Goal: Ask a question: Seek information or help from site administrators or community

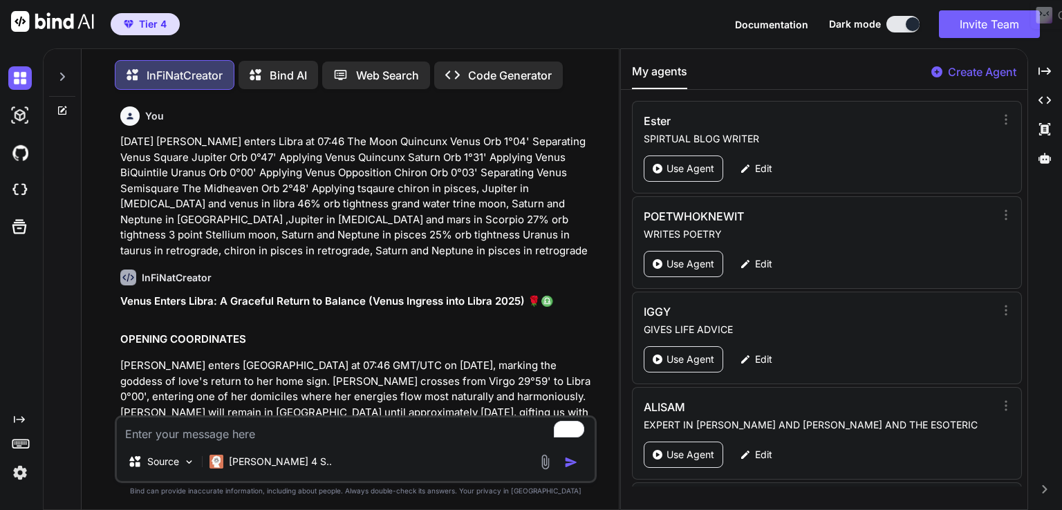
scroll to position [19695, 0]
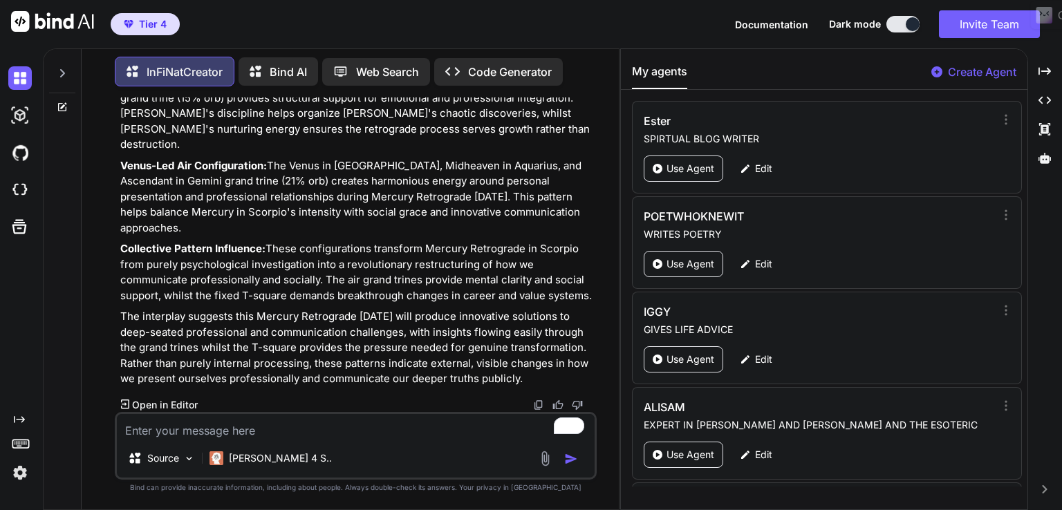
type textarea "t"
type textarea "x"
type textarea "th"
type textarea "x"
type textarea "the"
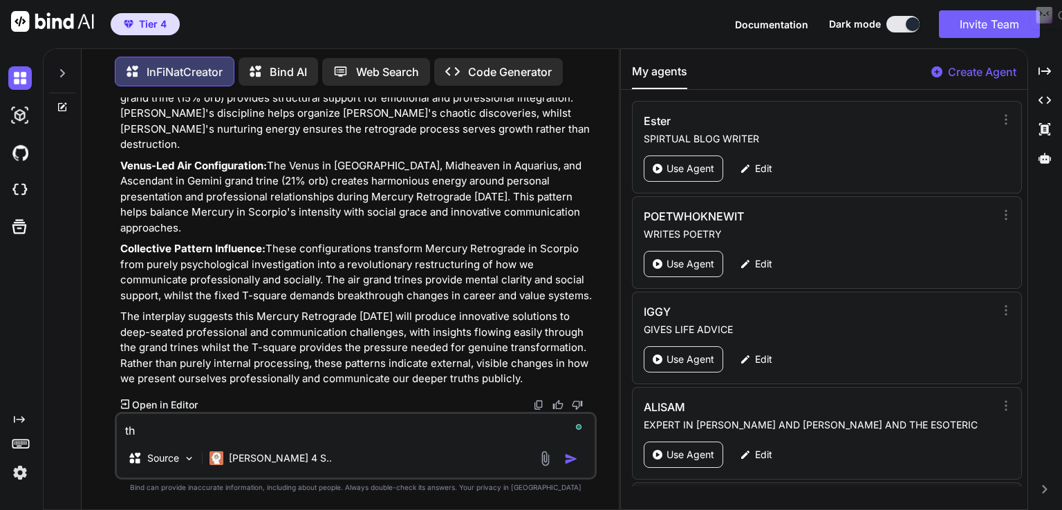
type textarea "x"
type textarea "thes"
type textarea "x"
type textarea "these"
type textarea "x"
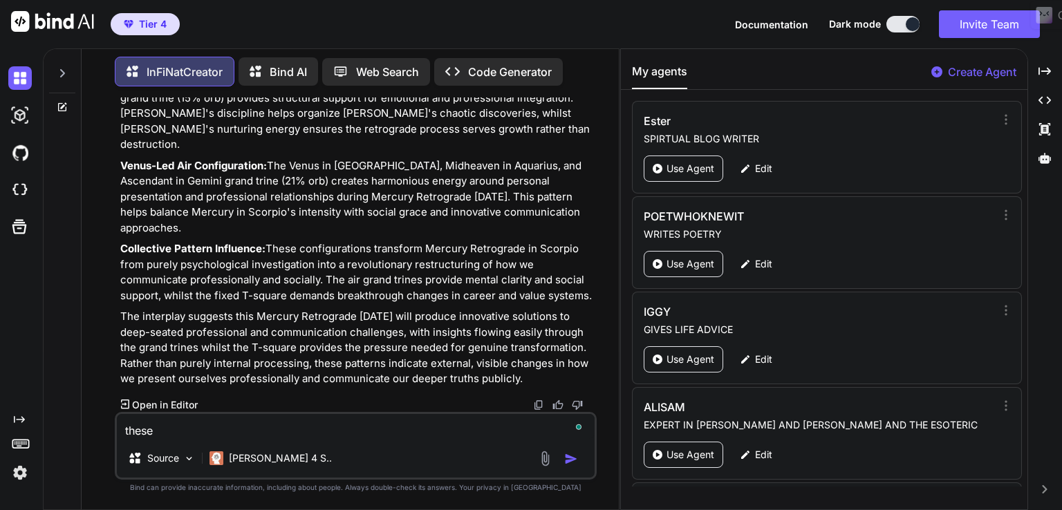
type textarea "these"
type textarea "x"
type textarea "these a"
type textarea "x"
type textarea "these ar"
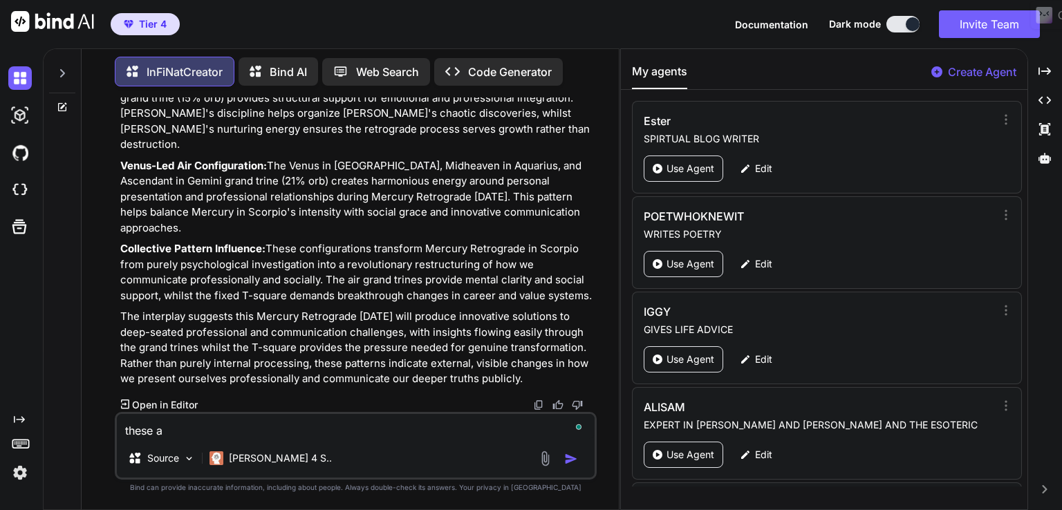
type textarea "x"
type textarea "these are"
type textarea "x"
type textarea "these are"
type textarea "x"
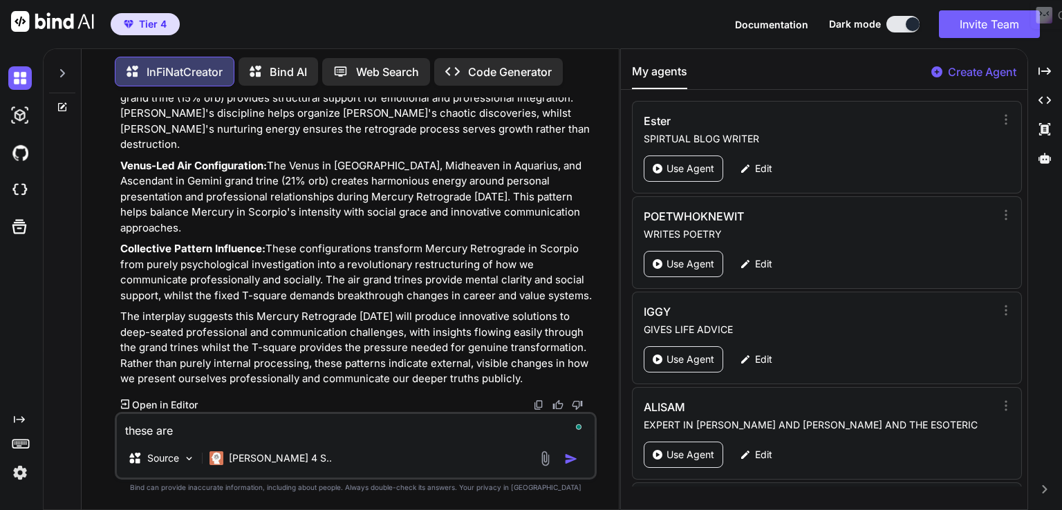
type textarea "these are t"
type textarea "x"
type textarea "these are th"
type textarea "x"
type textarea "these are the"
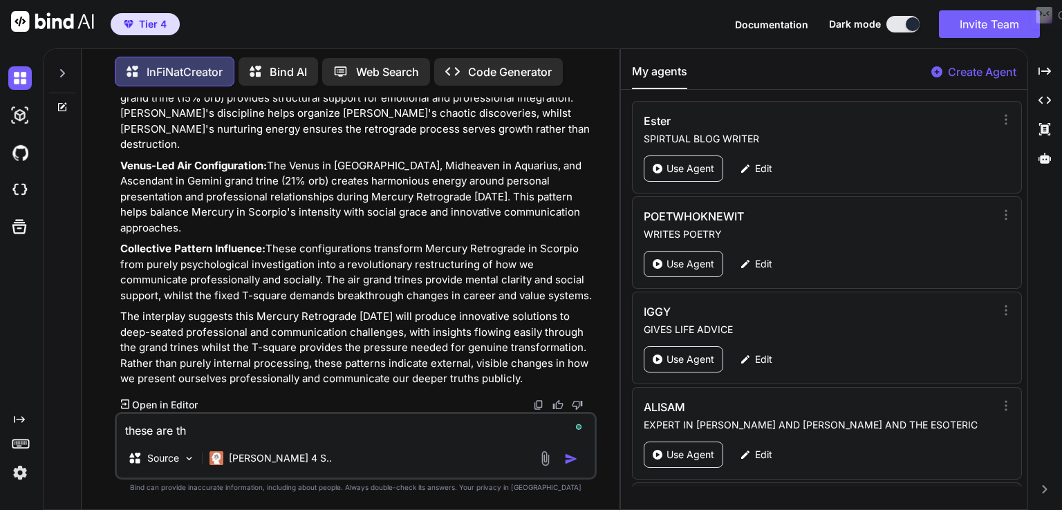
type textarea "x"
type textarea "these are the"
type textarea "x"
type textarea "these are the a"
type textarea "x"
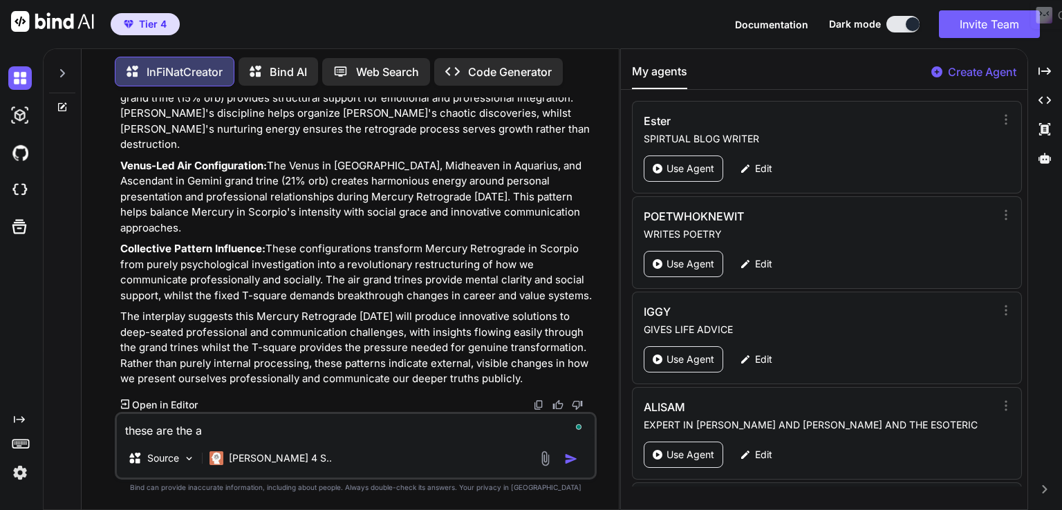
type textarea "these are the as"
type textarea "x"
type textarea "these are the asp"
type textarea "x"
type textarea "these are the aspe"
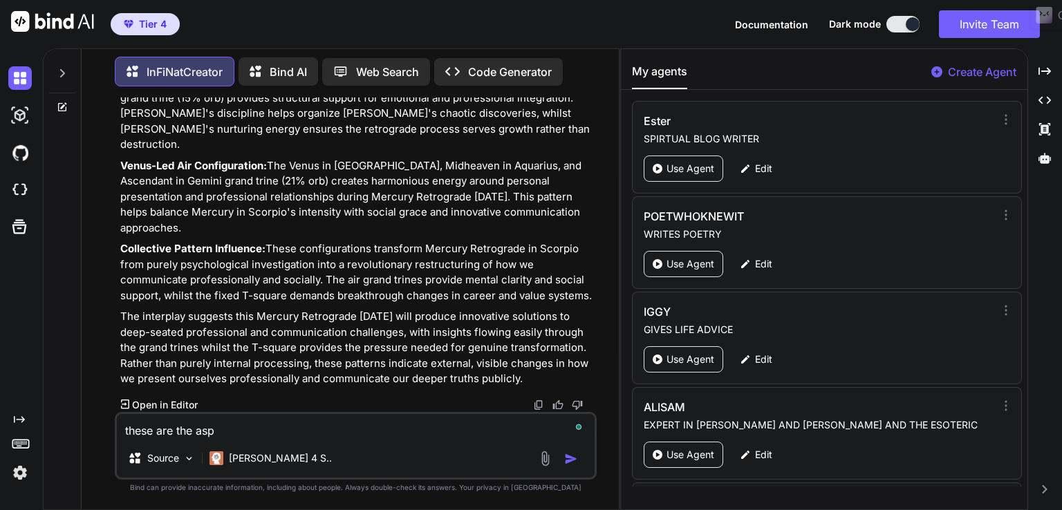
type textarea "x"
type textarea "these are the aspec"
type textarea "x"
type textarea "these are the aspect"
type textarea "x"
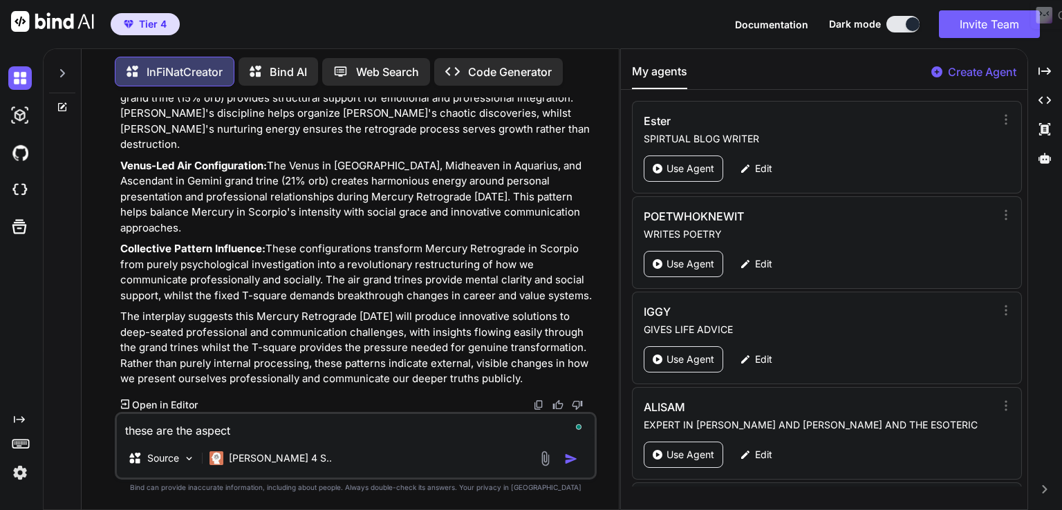
type textarea "these are the aspects"
type textarea "x"
type textarea "these are the aspects"
type textarea "x"
type textarea "these are the aspects a"
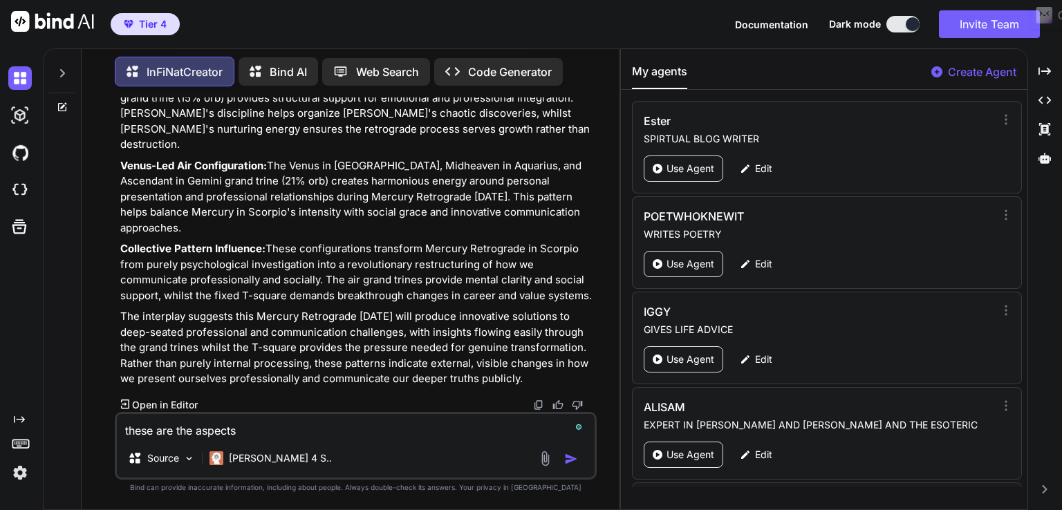
type textarea "x"
type textarea "these are the aspects an"
type textarea "x"
type textarea "these are the aspects and"
type textarea "x"
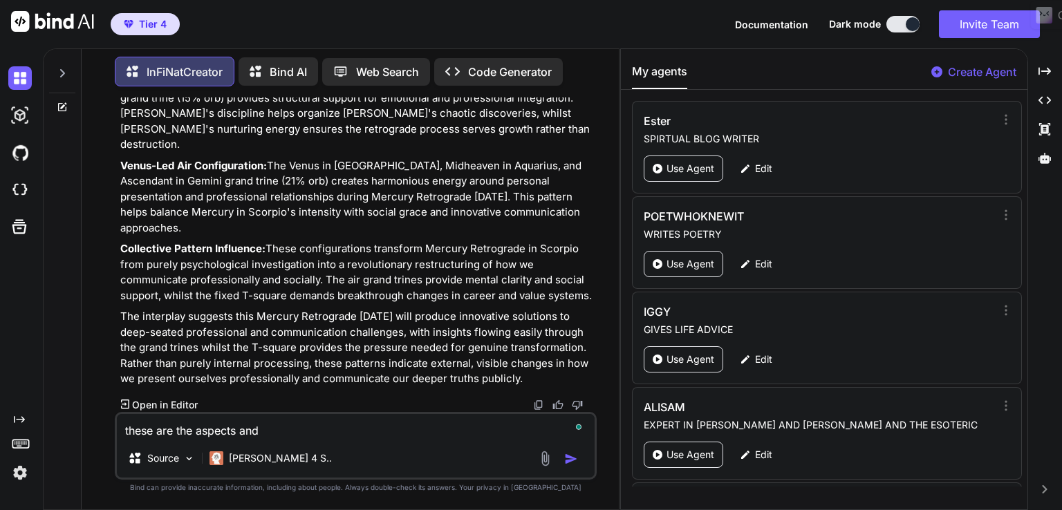
type textarea "these are the aspects and"
type textarea "x"
type textarea "these are the aspects and s"
type textarea "x"
type textarea "these are the aspects and sa"
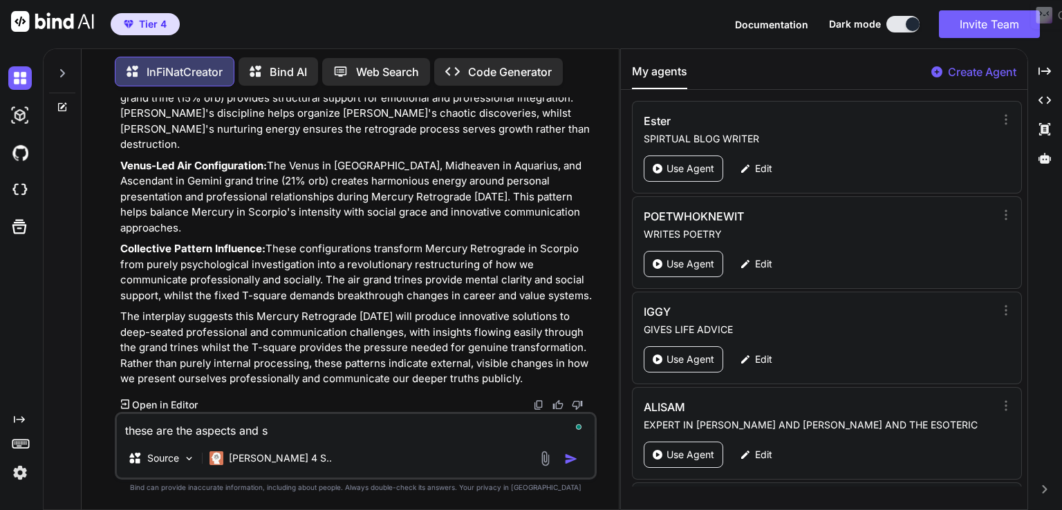
type textarea "x"
type textarea "these are the aspects and sab"
type textarea "x"
type textarea "these are the aspects and sabi"
type textarea "x"
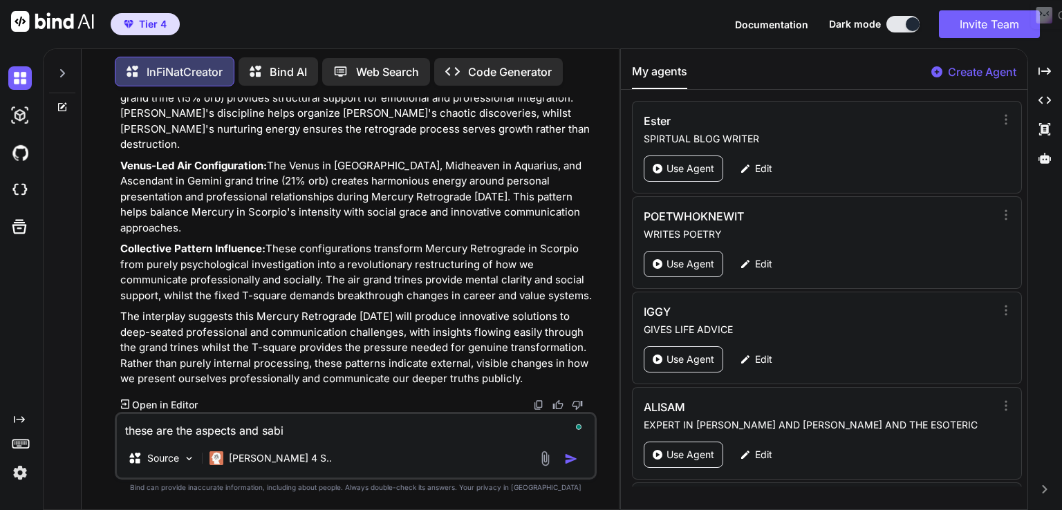
type textarea "these are the aspects and [PERSON_NAME]"
type textarea "x"
type textarea "these are the aspects and sabian"
type textarea "x"
type textarea "these are the aspects and sabian"
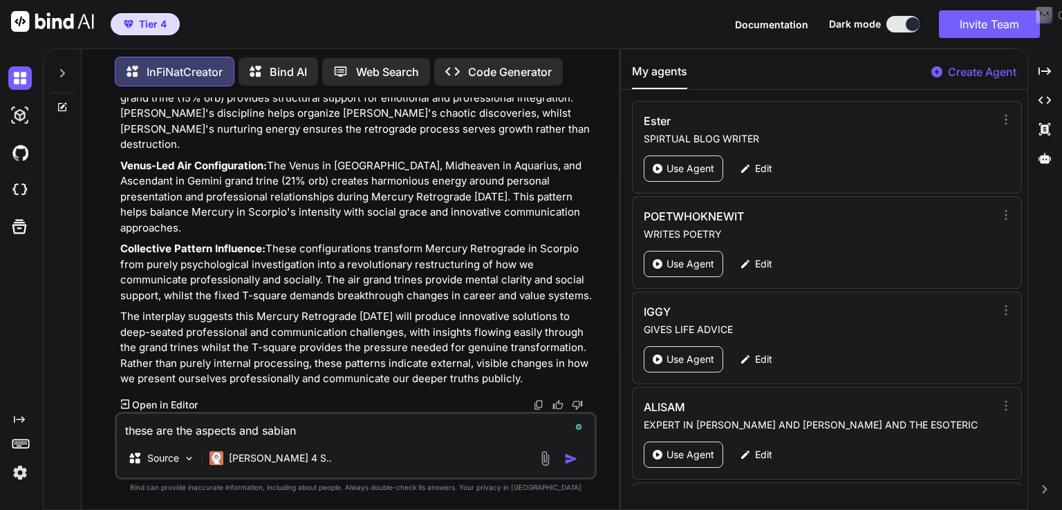
type textarea "x"
type textarea "these are the aspects and sabian d"
type textarea "x"
type textarea "these are the aspects and sabian de"
type textarea "x"
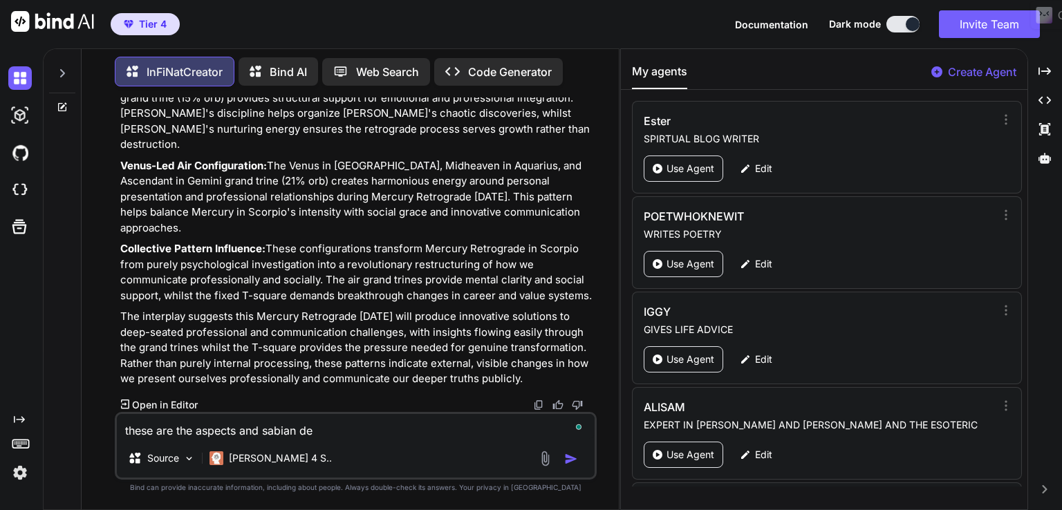
type textarea "these are the aspects and sabian deg"
type textarea "x"
type textarea "these are the aspects and sabian degr"
type textarea "x"
type textarea "these are the aspects and sabian degrr"
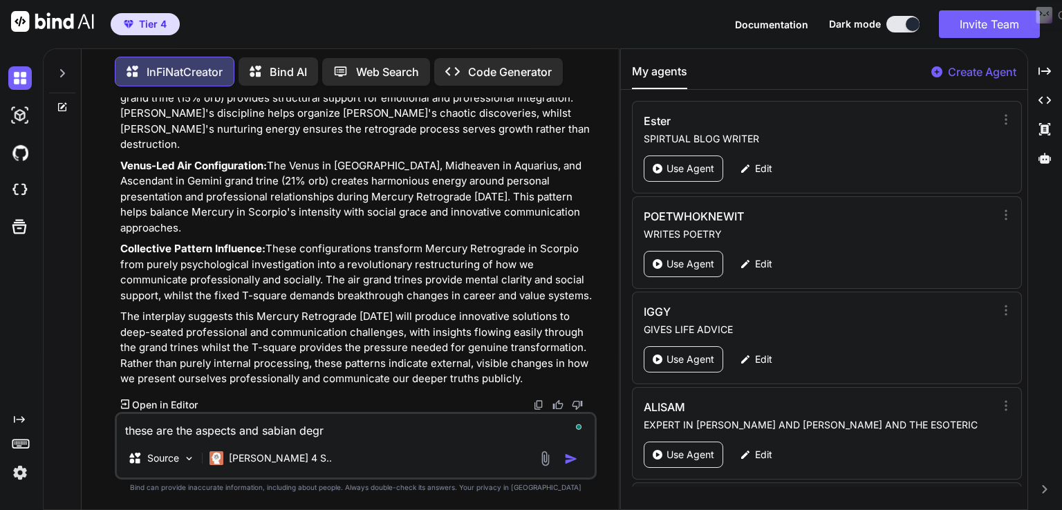
type textarea "x"
type textarea "these are the aspects and sabian degr"
type textarea "x"
type textarea "these are the aspects and sabian degre"
type textarea "x"
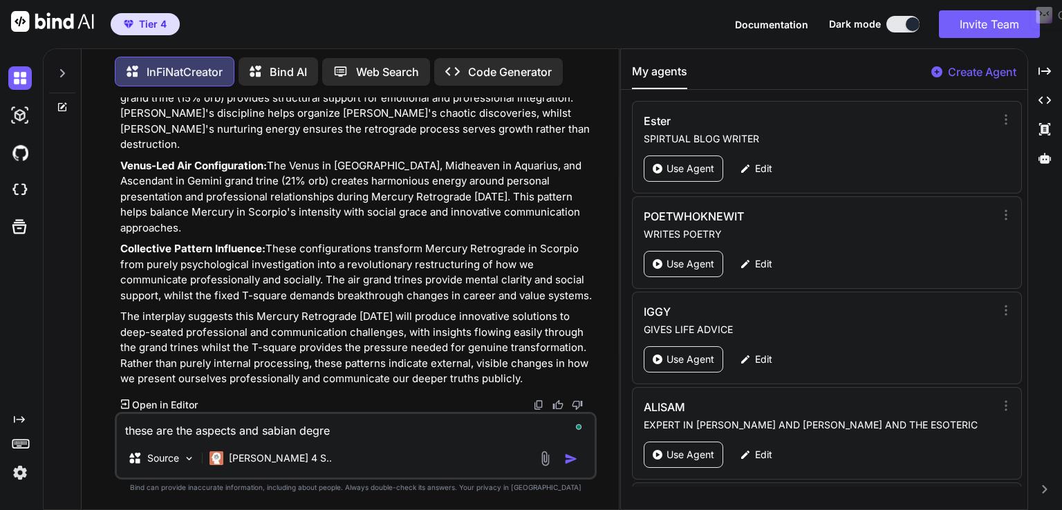
type textarea "these are the aspects and sabian degree"
type textarea "x"
type textarea "these are the aspects and sabian degrees"
type textarea "x"
type textarea "these are the aspects and sabian degrees"
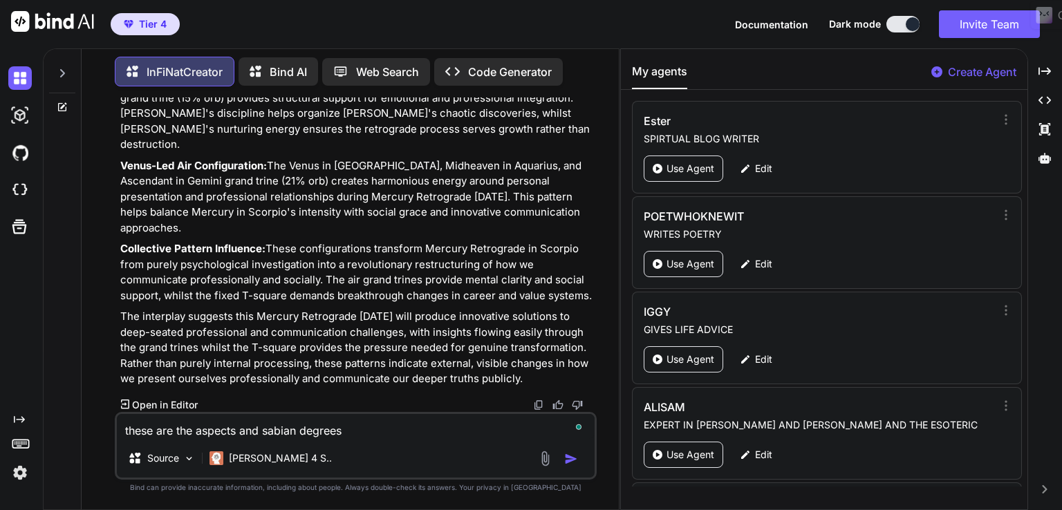
type textarea "x"
type textarea "these are the aspects and sabian degrees a"
type textarea "x"
type textarea "these are the aspects and sabian degrees an"
type textarea "x"
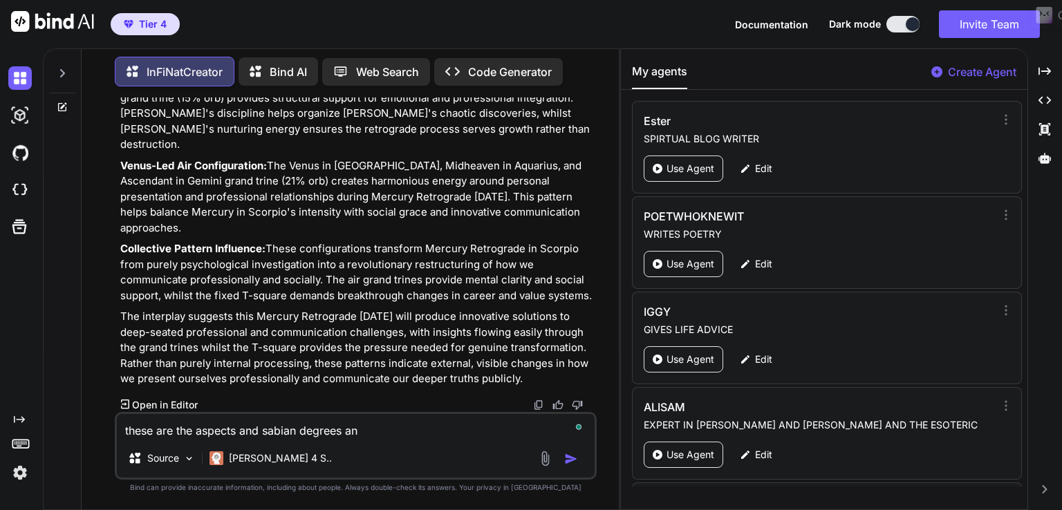
type textarea "these are the aspects and sabian degrees and"
type textarea "x"
type textarea "these are the aspects and sabian degrees and"
type textarea "x"
type textarea "these are the aspects and sabian degrees and m"
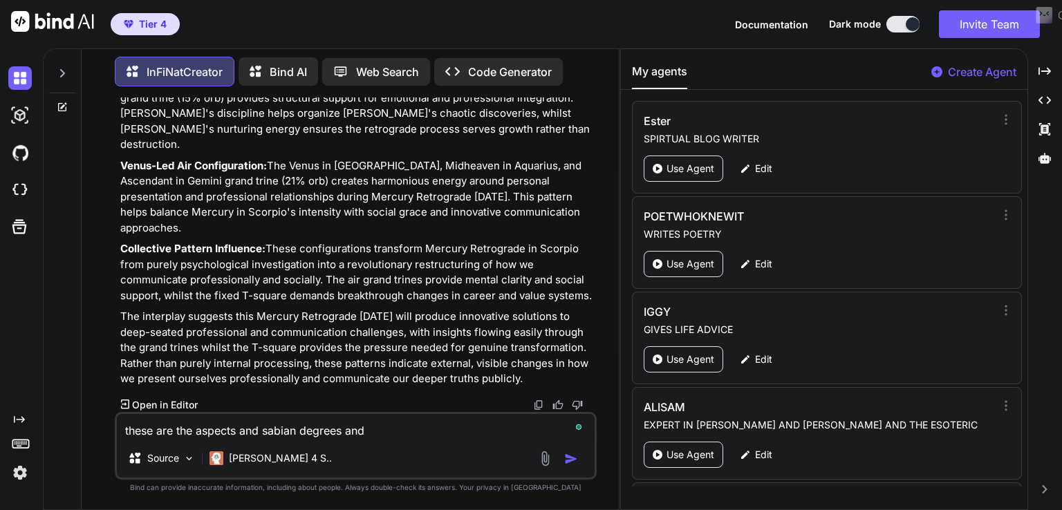
type textarea "x"
type textarea "these are the aspects and sabian degrees and me"
type textarea "x"
type textarea "these are the aspects and sabian degrees and mer"
type textarea "x"
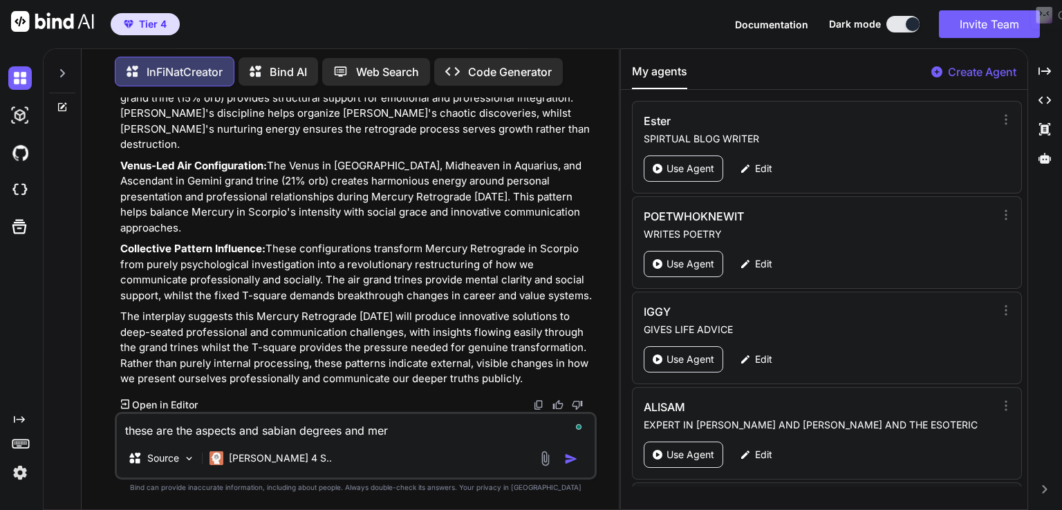
type textarea "these are the aspects and sabian degrees and merc"
type textarea "x"
type textarea "these are the aspects and sabian degrees and mercu"
type textarea "x"
type textarea "these are the aspects and sabian degrees and merc"
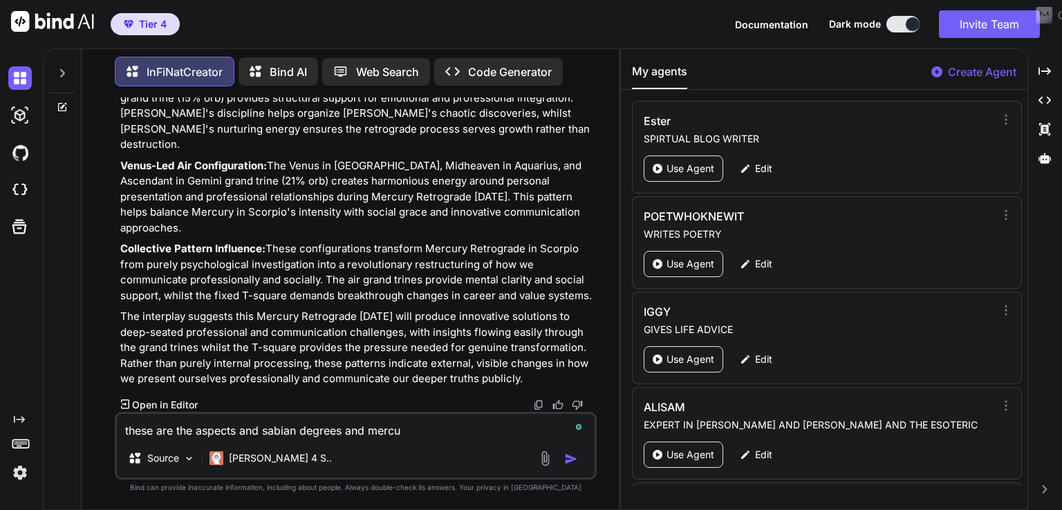
type textarea "x"
type textarea "these are the aspects and sabian degrees and mer"
type textarea "x"
type textarea "these are the aspects and sabian degrees and me"
type textarea "x"
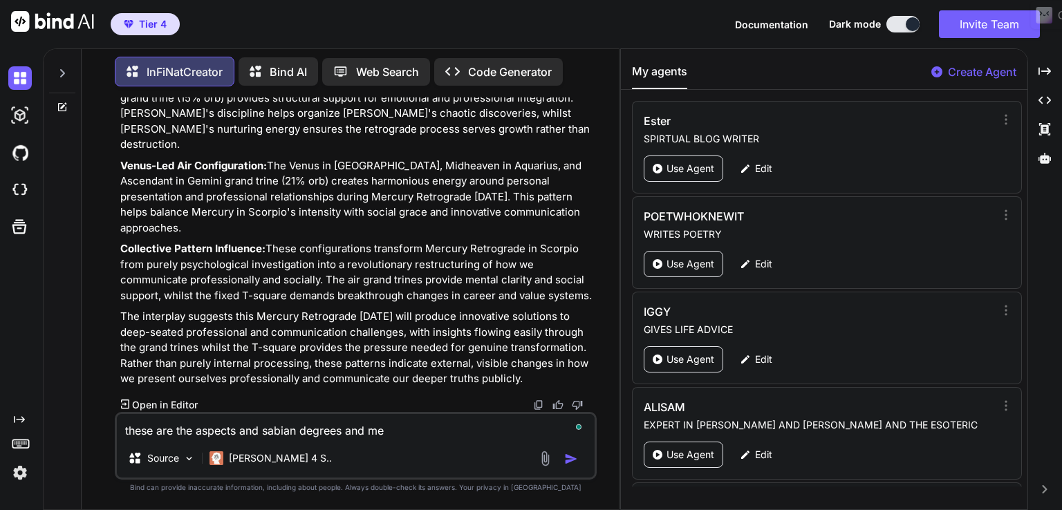
type textarea "these are the aspects and sabian degrees and m"
type textarea "x"
type textarea "these are the aspects and sabian degrees and"
type textarea "x"
type textarea "these are the aspects and sabian degrees and"
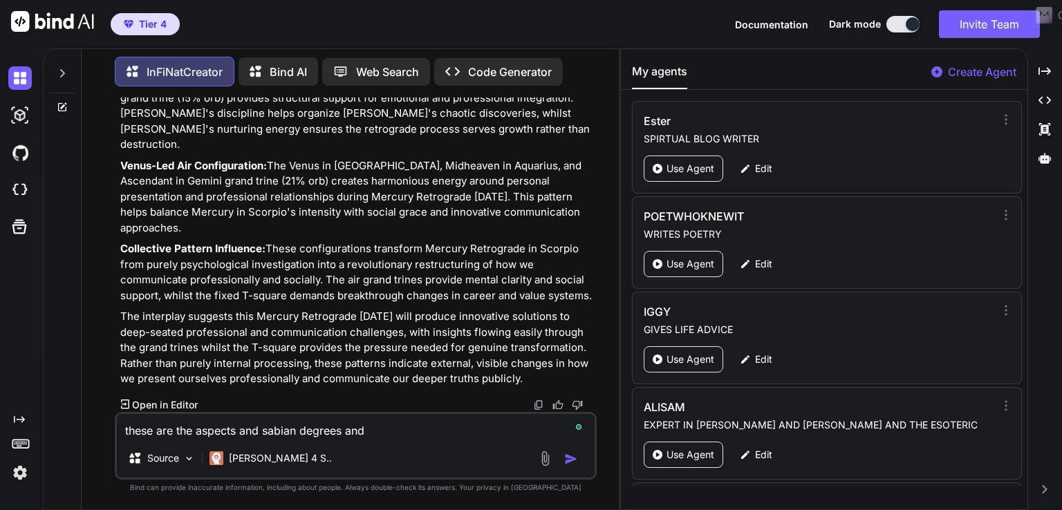
type textarea "x"
type textarea "these are the aspects and sabian degrees and"
type textarea "x"
type textarea "these are the aspects and sabian degrees and a"
type textarea "x"
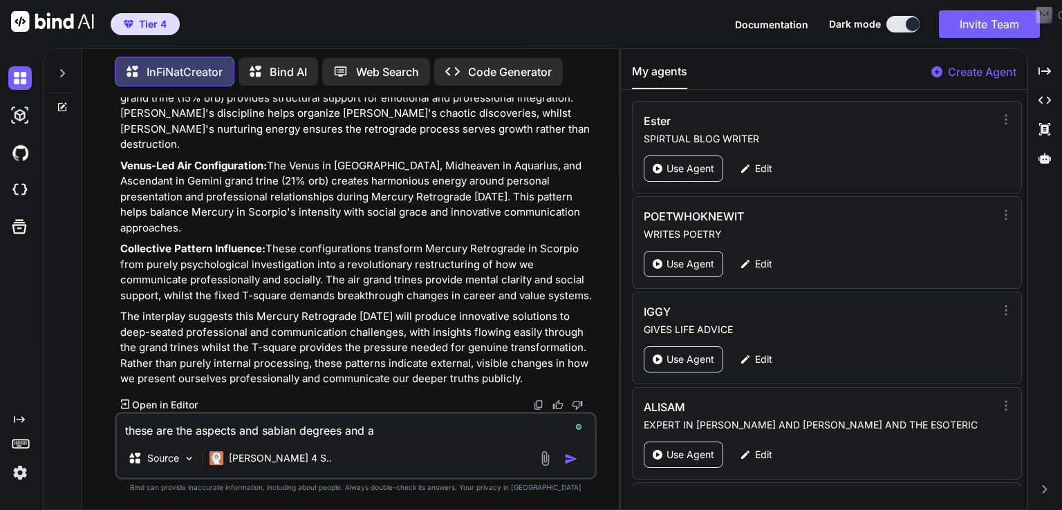
type textarea "these are the aspects and sabian degrees and as"
type textarea "x"
type textarea "these are the aspects and sabian degrees and as["
type textarea "x"
type textarea "these are the aspects and sabian degrees and as[e"
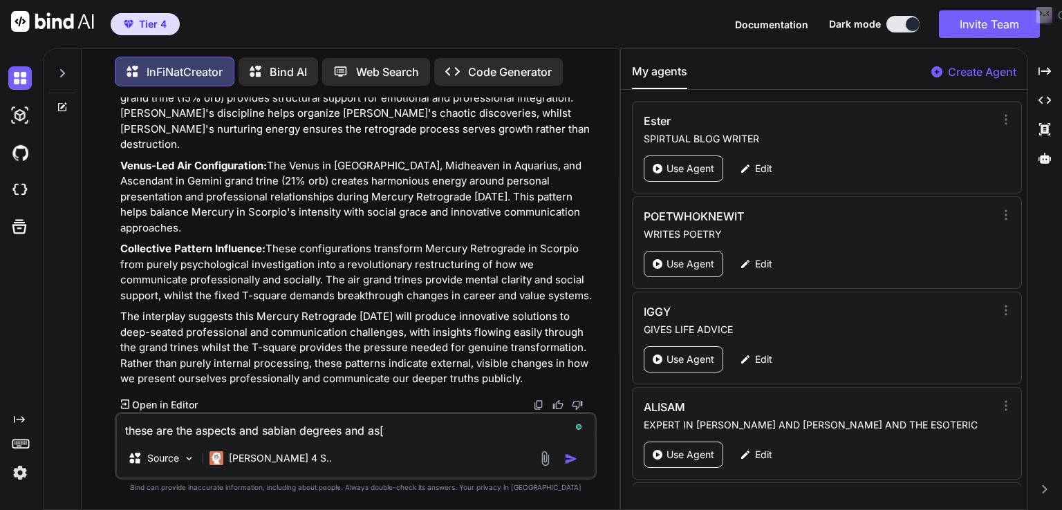
type textarea "x"
type textarea "these are the aspects and sabian degrees and as["
type textarea "x"
type textarea "these are the aspects and sabian degrees and as"
type textarea "x"
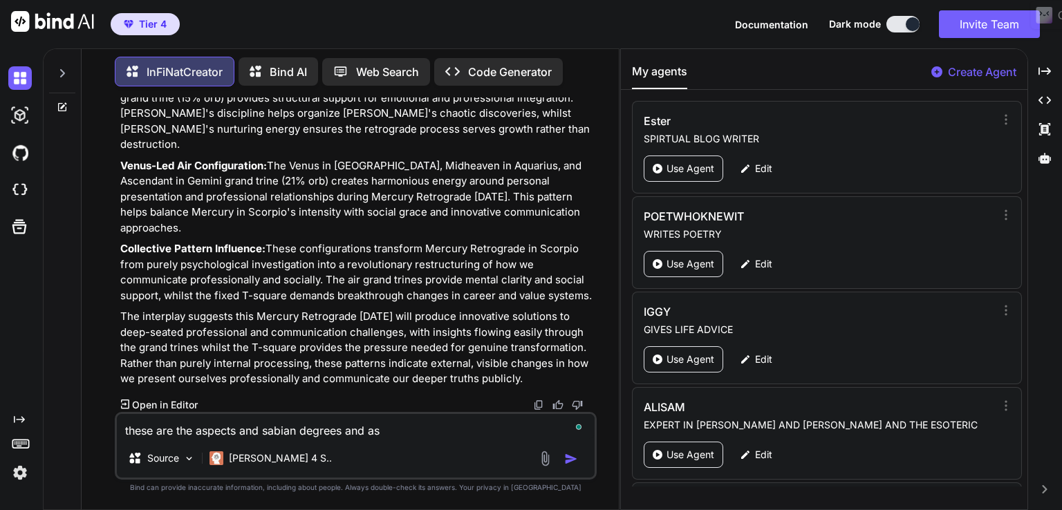
type textarea "these are the aspects and sabian degrees and asp"
type textarea "x"
type textarea "these are the aspects and sabian degrees and aspe"
type textarea "x"
type textarea "these are the aspects and sabian degrees and aspec"
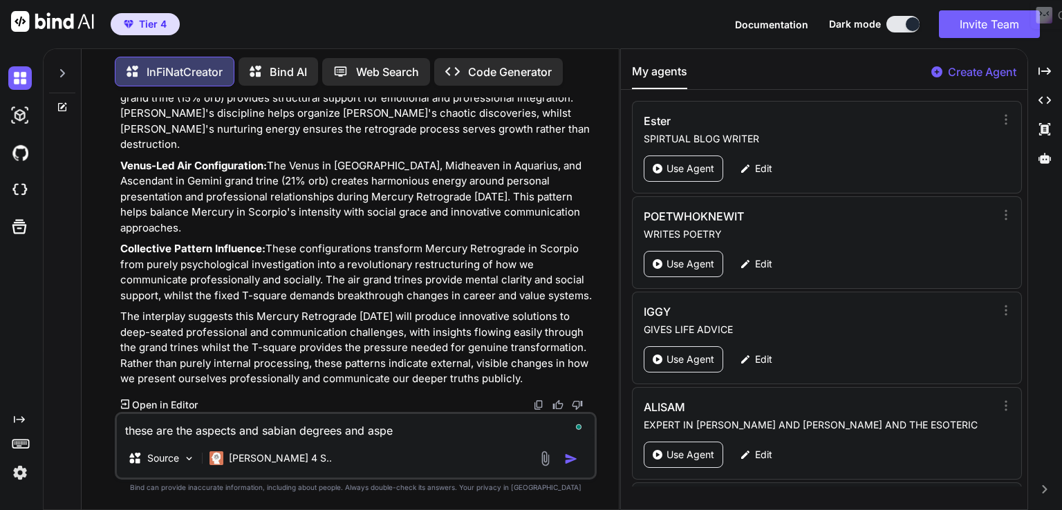
type textarea "x"
type textarea "these are the aspects and sabian degrees and aspect"
type textarea "x"
type textarea "these are the aspects and sabian degrees and aspect"
type textarea "x"
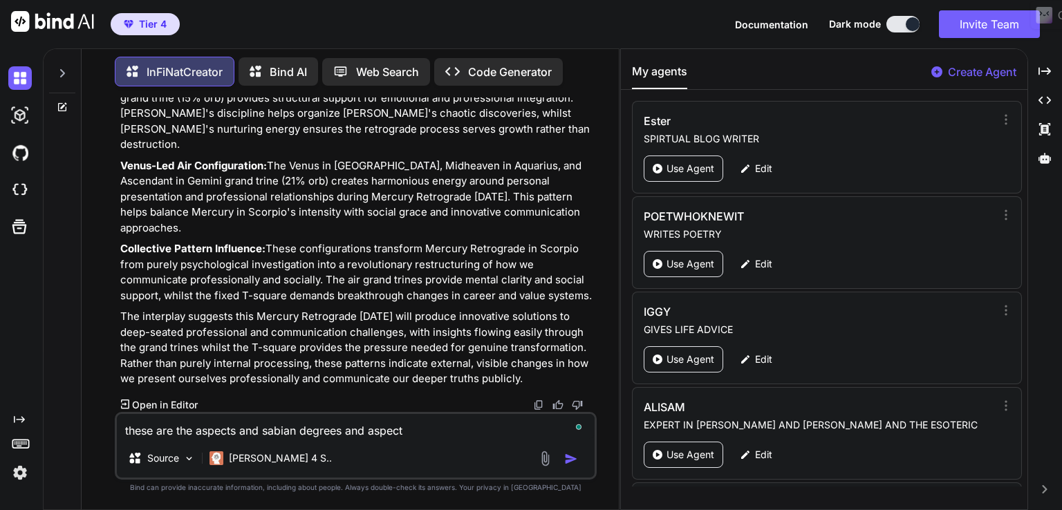
type textarea "these are the aspects and sabian degrees and aspect p"
type textarea "x"
type textarea "these are the aspects and sabian degrees and aspect pa"
type textarea "x"
type textarea "these are the aspects and sabian degrees and aspect pat"
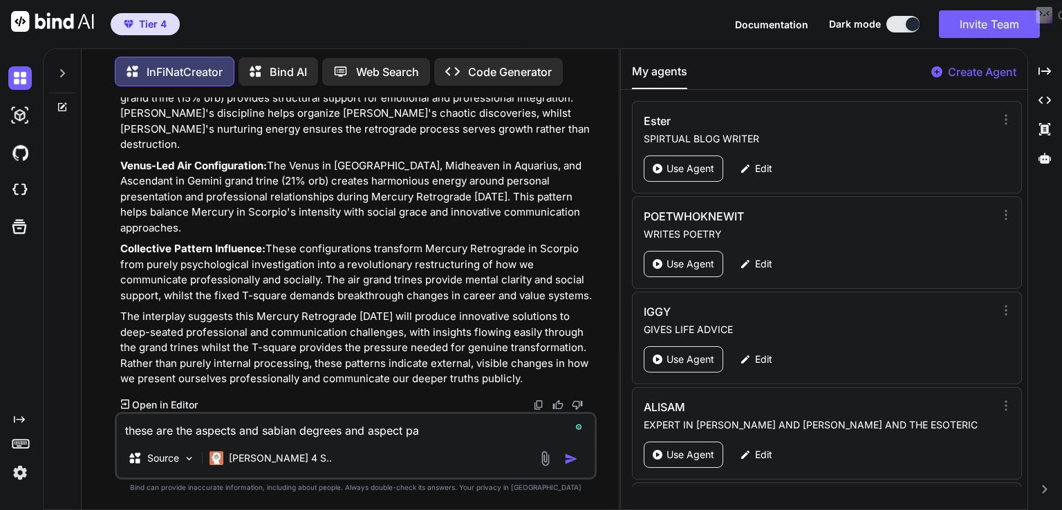
type textarea "x"
type textarea "these are the aspects and sabian degrees and aspect patt"
type textarea "x"
type textarea "these are the aspects and sabian degrees and aspect patte"
type textarea "x"
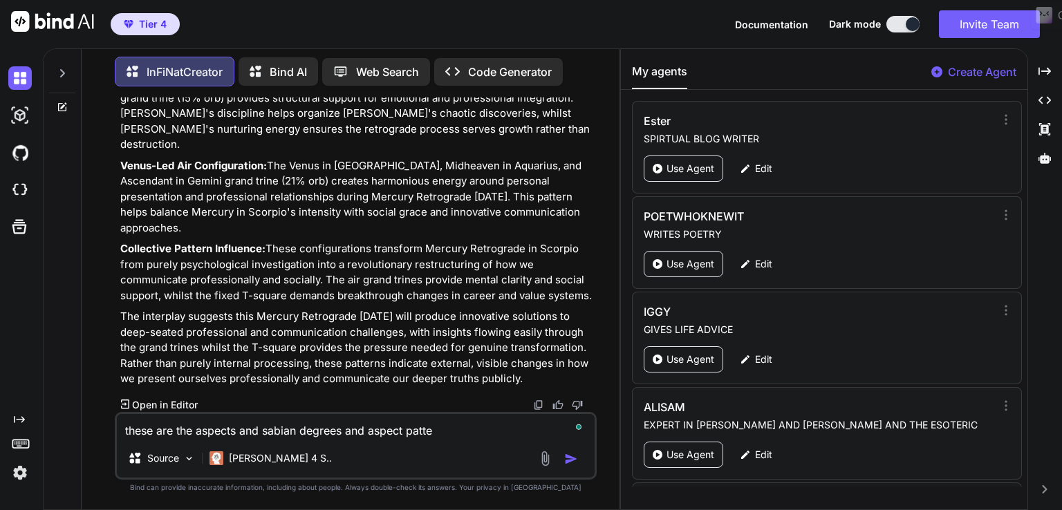
type textarea "these are the aspects and sabian degrees and aspect patter"
type textarea "x"
type textarea "these are the aspects and sabian degrees and aspect pattern"
type textarea "x"
type textarea "these are the aspects and sabian degrees and aspect patterns"
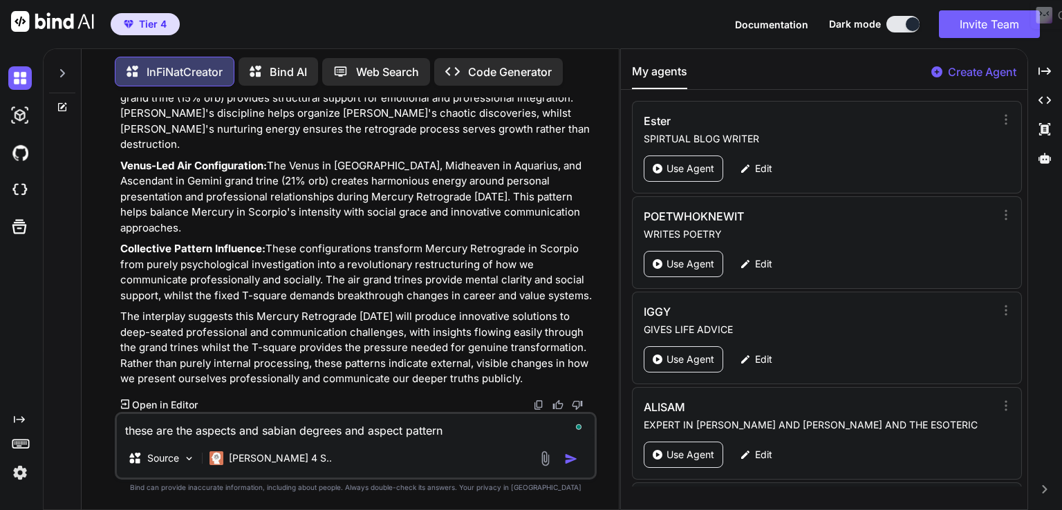
type textarea "x"
type textarea "these are the aspects and sabian degrees and aspect patterns"
type textarea "x"
type textarea "these are the aspects and sabian degrees and aspect patterns m"
type textarea "x"
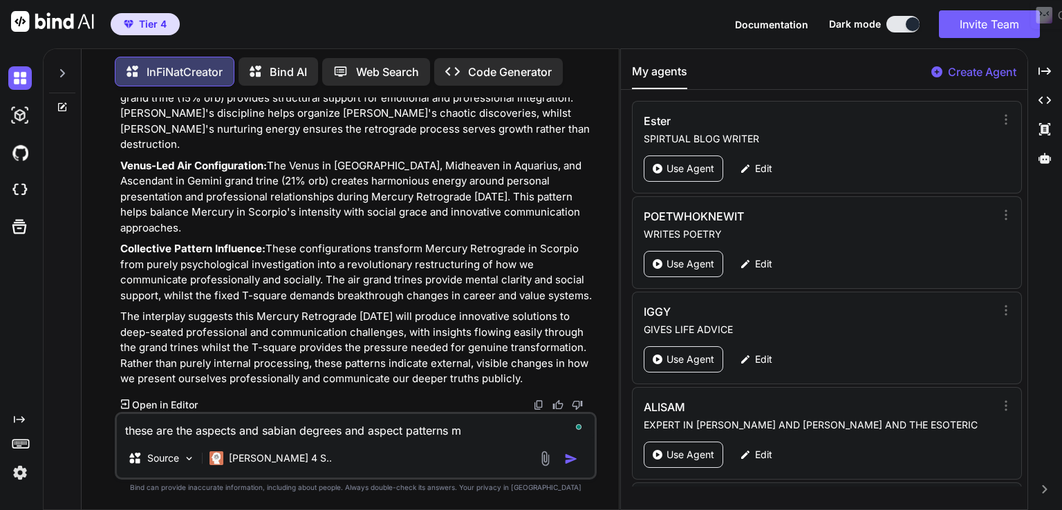
type textarea "these are the aspects and sabian degrees and aspect patterns me"
type textarea "x"
type textarea "these are the aspects and sabian degrees and aspect patterns mer"
type textarea "x"
type textarea "these are the aspects and sabian degrees and aspect patterns merc"
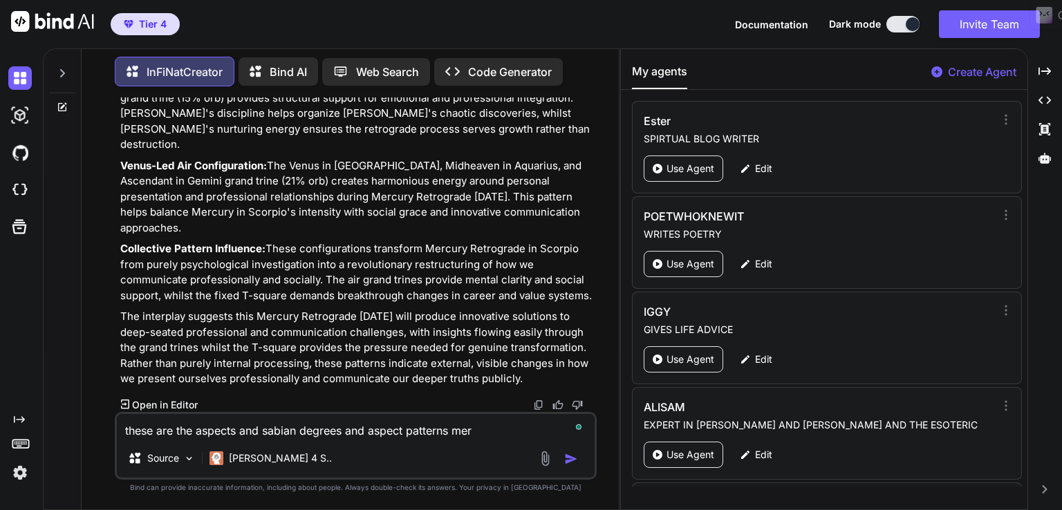
type textarea "x"
type textarea "these are the aspects and sabian degrees and aspect patterns mercu"
type textarea "x"
type textarea "these are the aspects and sabian degrees and aspect patterns mercur"
type textarea "x"
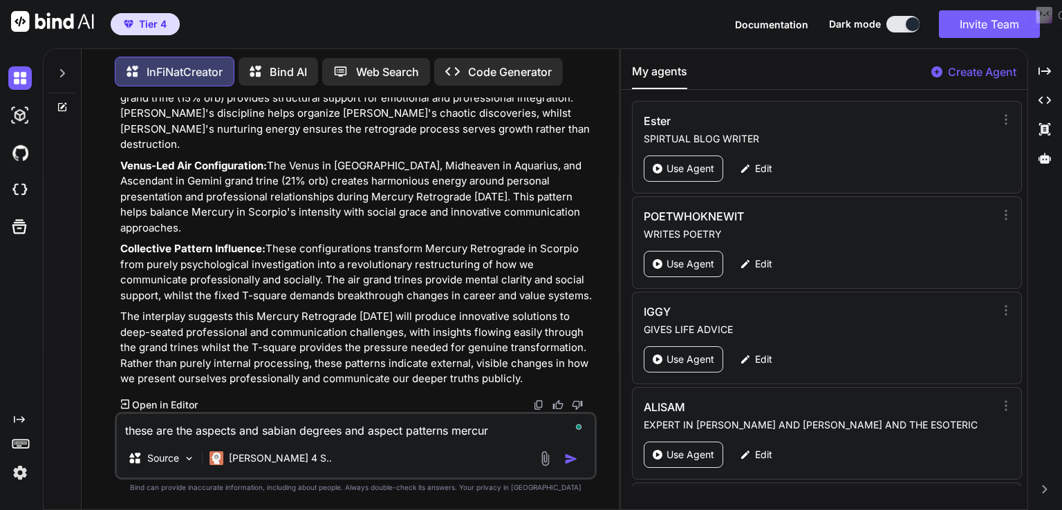
type textarea "these are the aspects and sabian degrees and aspect patterns mercury"
type textarea "x"
type textarea "these are the aspects and sabian degrees and aspect patterns mercury"
type textarea "x"
type textarea "these are the aspects and sabian degrees and aspect patterns mercury m"
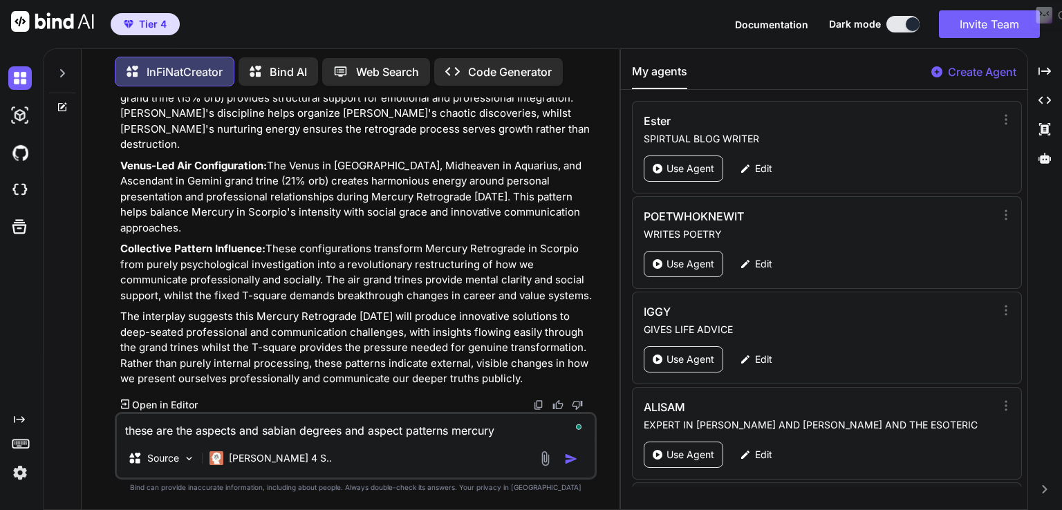
type textarea "x"
type textarea "these are the aspects and sabian degrees and aspect patterns mercury ma"
type textarea "x"
type textarea "these are the aspects and sabian degrees and aspect patterns mercury mak"
type textarea "x"
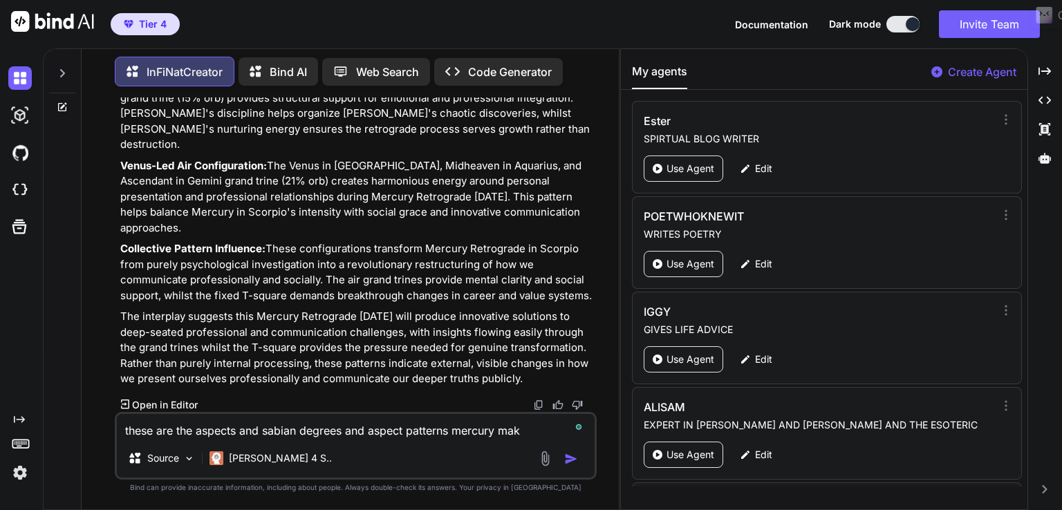
type textarea "these are the aspects and sabian degrees and aspect patterns mercury make"
type textarea "x"
type textarea "these are the aspects and sabian degrees and aspect patterns mercury makes"
type textarea "x"
type textarea "these are the aspects and sabian degrees and aspect patterns mercury makes"
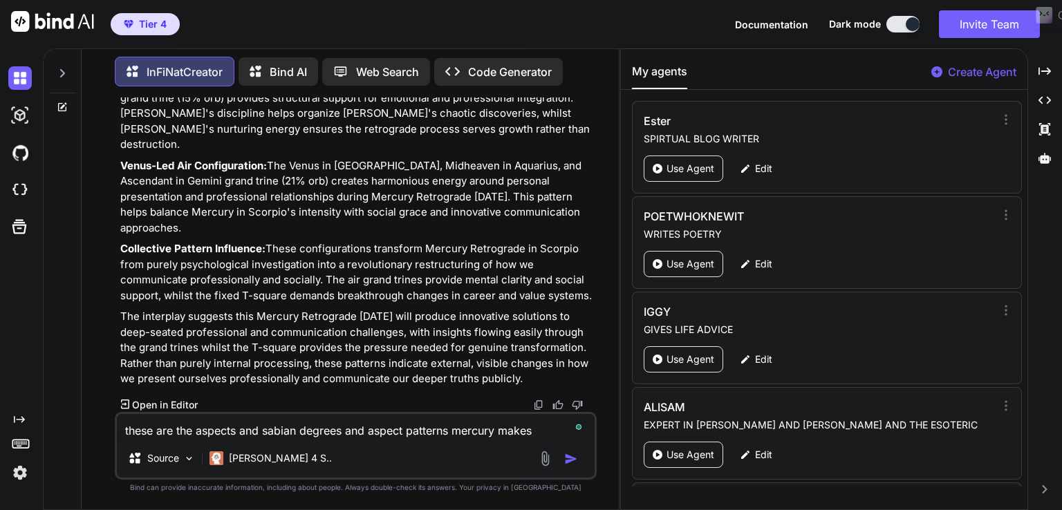
type textarea "x"
type textarea "these are the aspects and sabian degrees and aspect patterns mercury makes w"
type textarea "x"
type textarea "these are the aspects and sabian degrees and aspect patterns mercury makes wh"
type textarea "x"
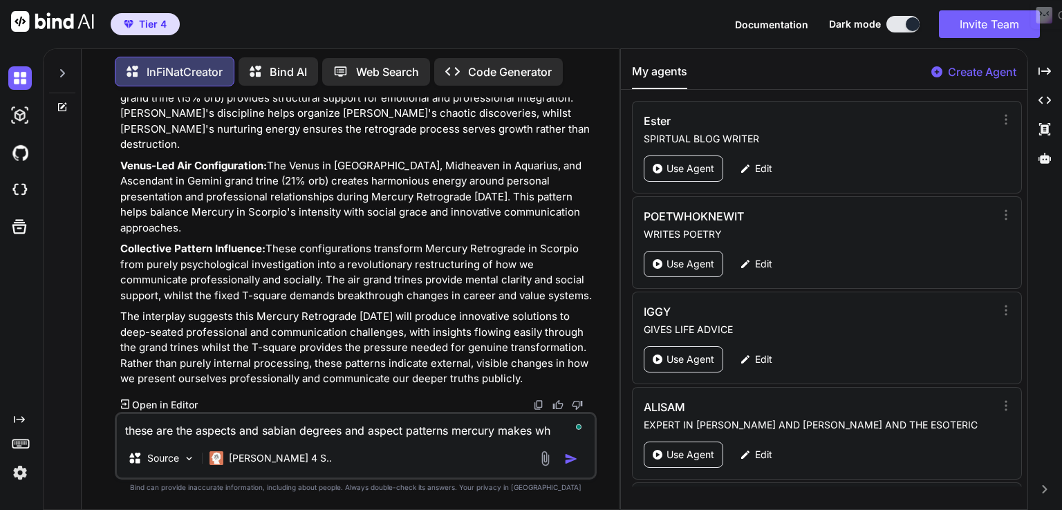
type textarea "these are the aspects and sabian degrees and aspect patterns mercury makes whe"
type textarea "x"
type textarea "these are the aspects and sabian degrees and aspect patterns mercury makes whe"
type textarea "x"
type textarea "these are the aspects and sabian degrees and aspect patterns mercury makes whe"
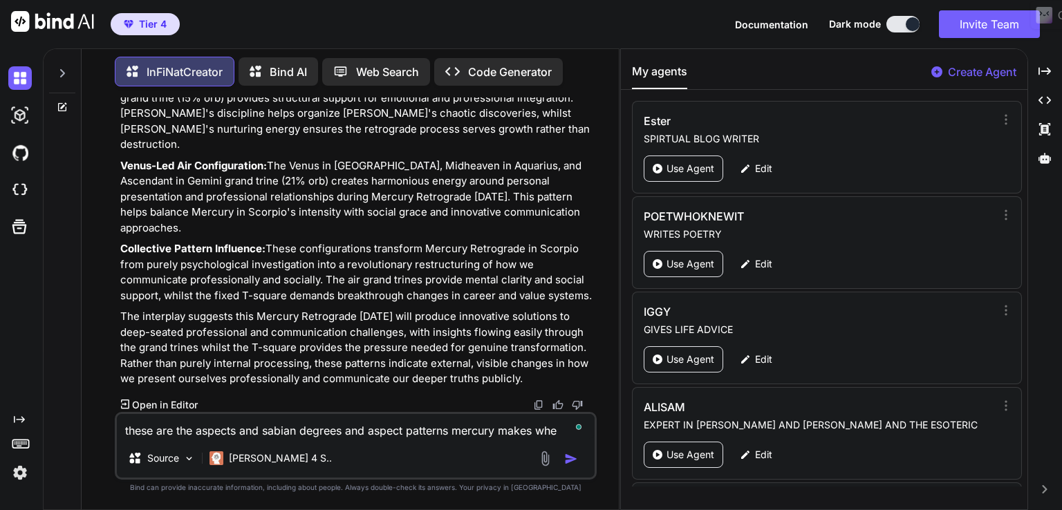
type textarea "x"
type textarea "these are the aspects and sabian degrees and aspect patterns mercury makes when"
type textarea "x"
type textarea "these are the aspects and sabian degrees and aspect patterns mercury makes when"
type textarea "x"
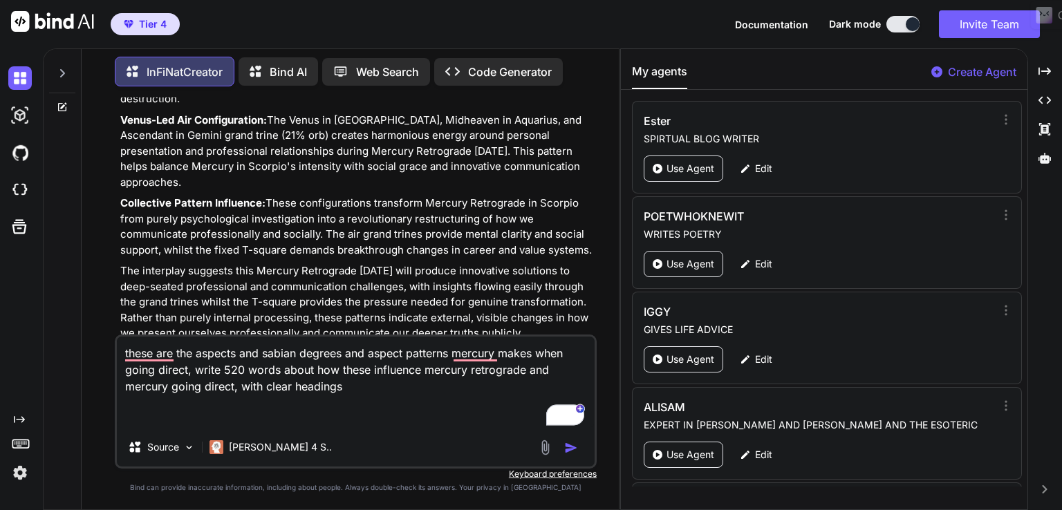
click at [272, 416] on textarea "these are the aspects and sabian degrees and aspect patterns mercury makes when…" at bounding box center [356, 382] width 478 height 91
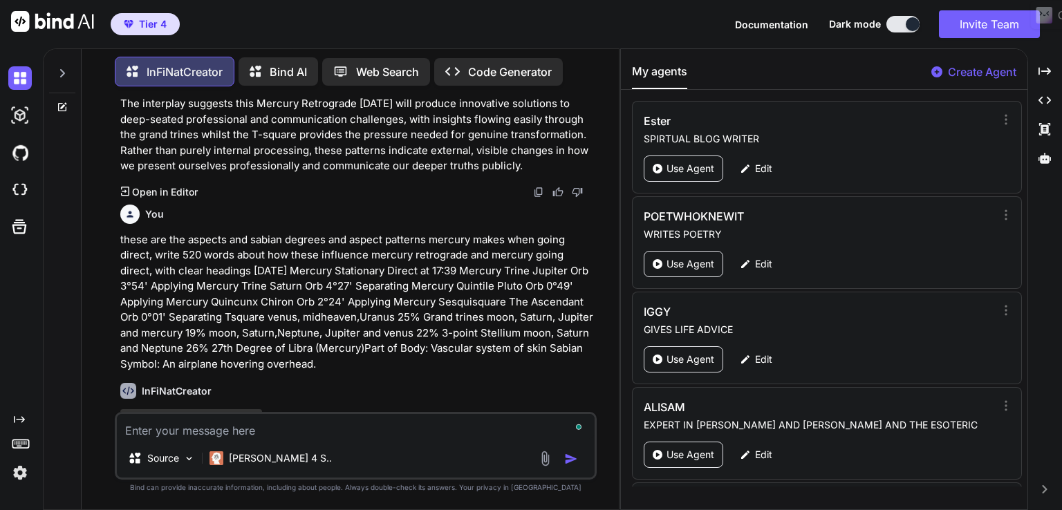
scroll to position [19965, 0]
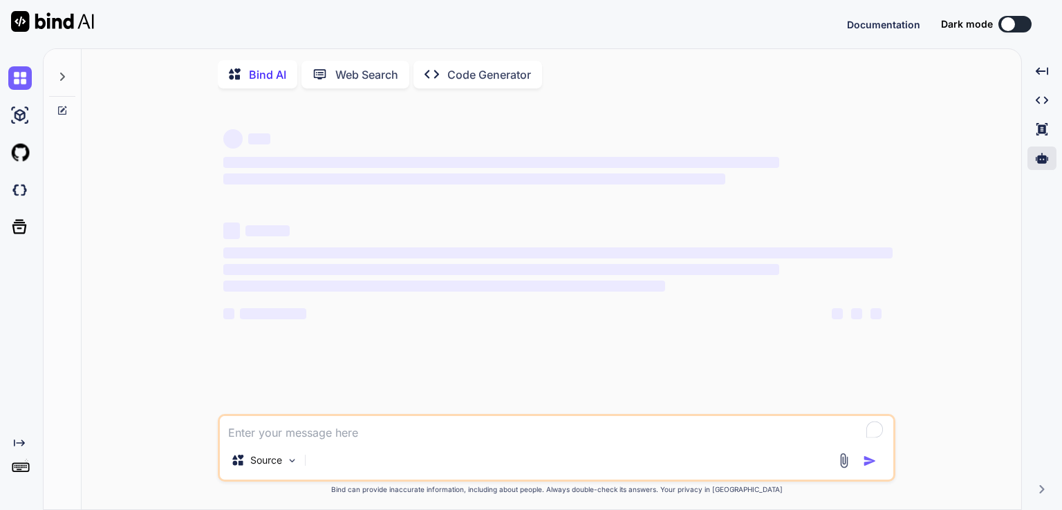
click at [1050, 169] on div at bounding box center [1041, 159] width 29 height 24
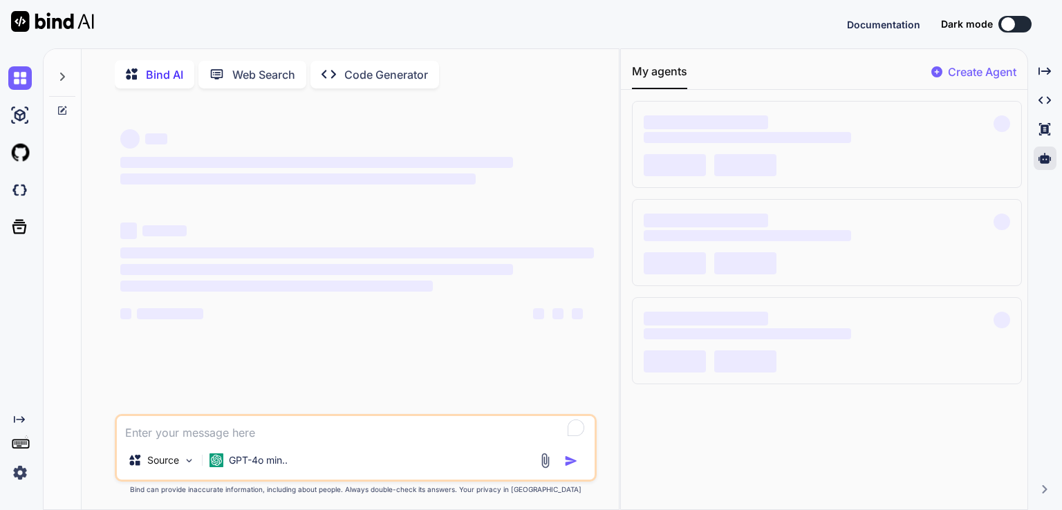
click at [1017, 28] on button at bounding box center [1014, 24] width 33 height 17
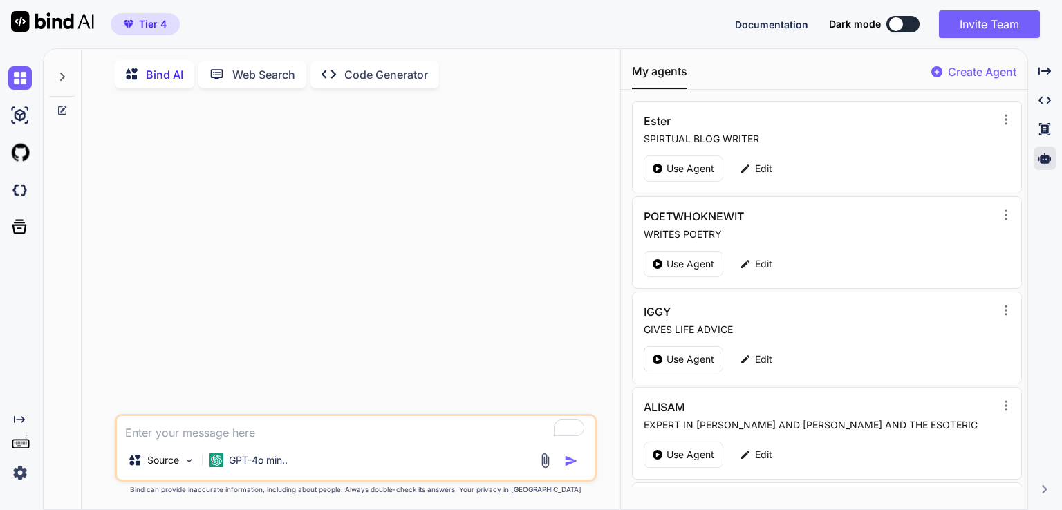
type textarea "x"
